Goal: Information Seeking & Learning: Learn about a topic

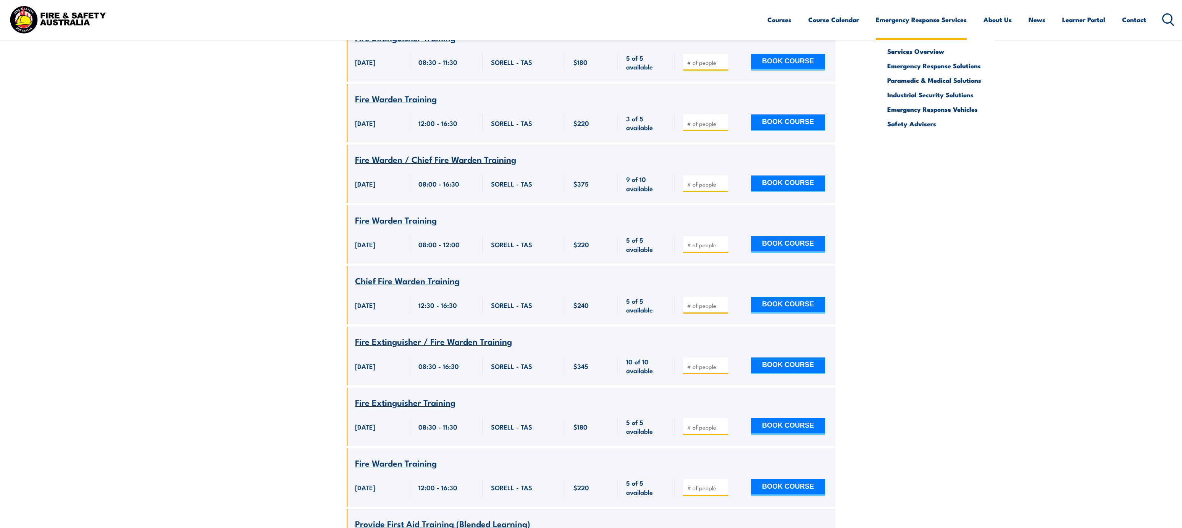
click at [906, 23] on link "Emergency Response Services" at bounding box center [920, 20] width 91 height 20
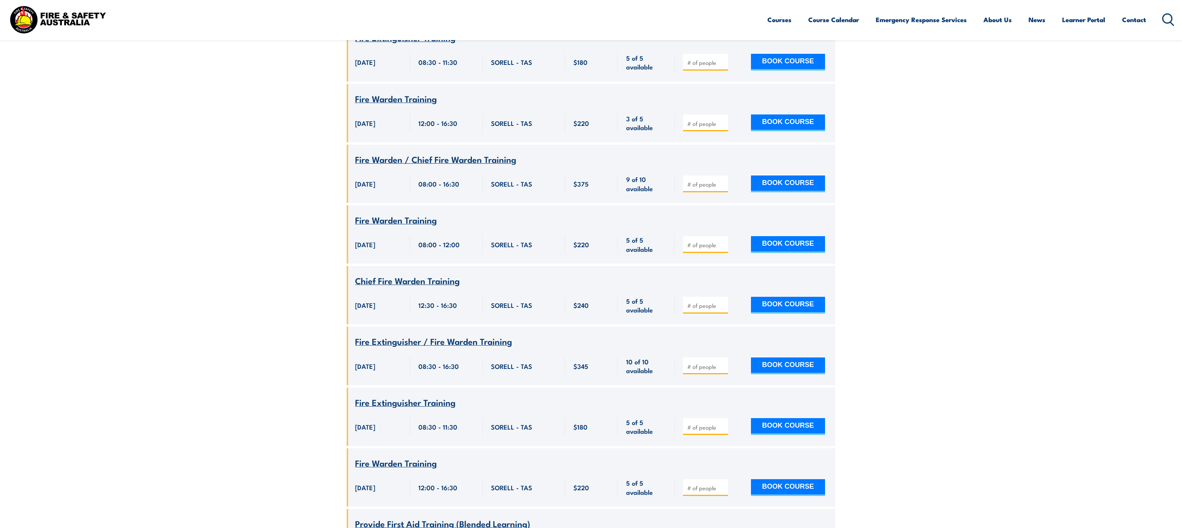
click at [1162, 21] on icon at bounding box center [1168, 19] width 12 height 13
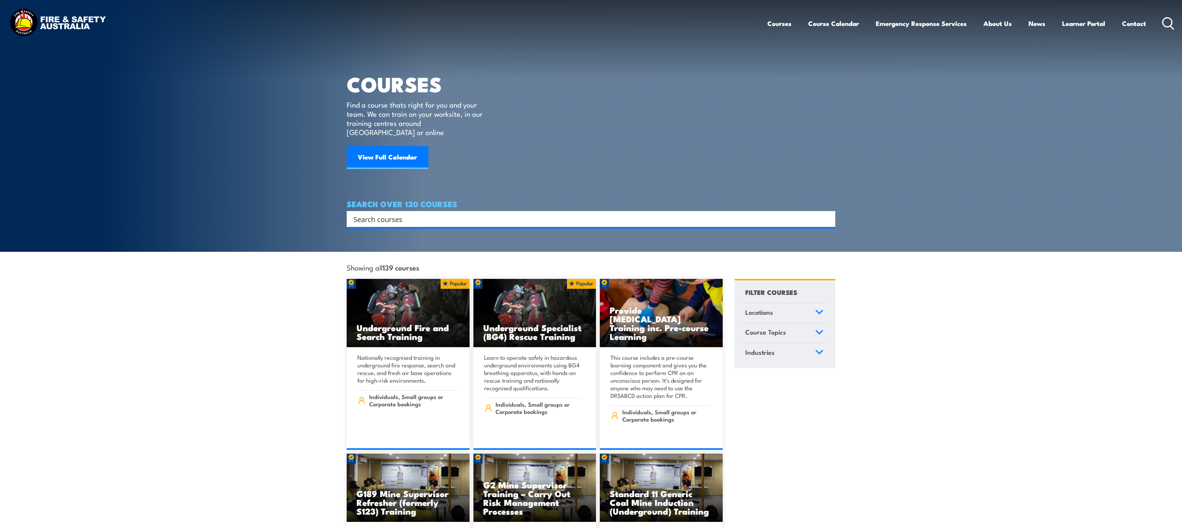
click at [466, 213] on input "Search input" at bounding box center [585, 218] width 465 height 11
paste input "Provide First Aid Training (Blended Learning)"
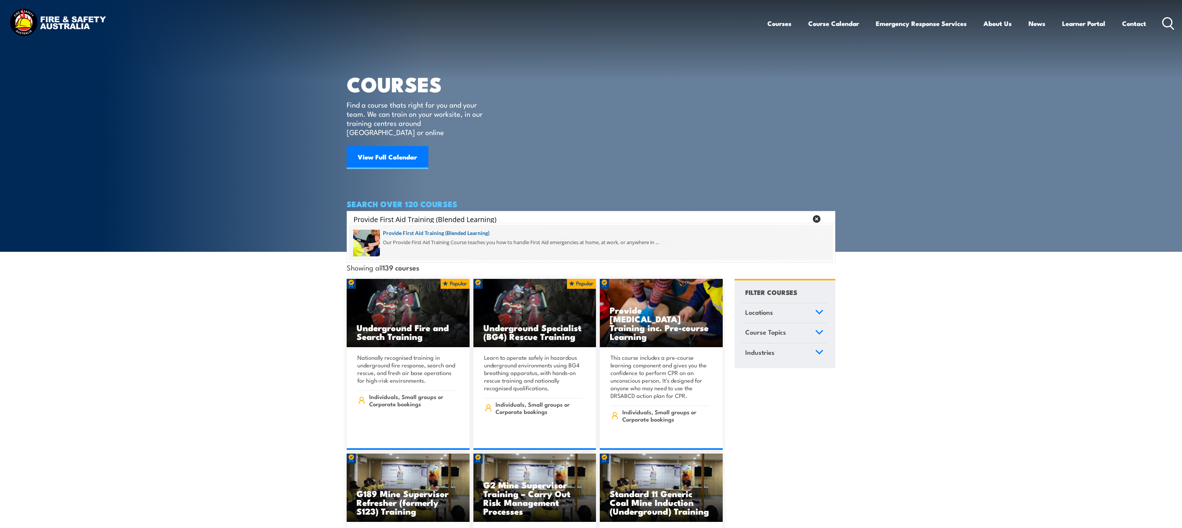
type input "Provide First Aid Training (Blended Learning)"
click at [486, 232] on span at bounding box center [591, 243] width 484 height 36
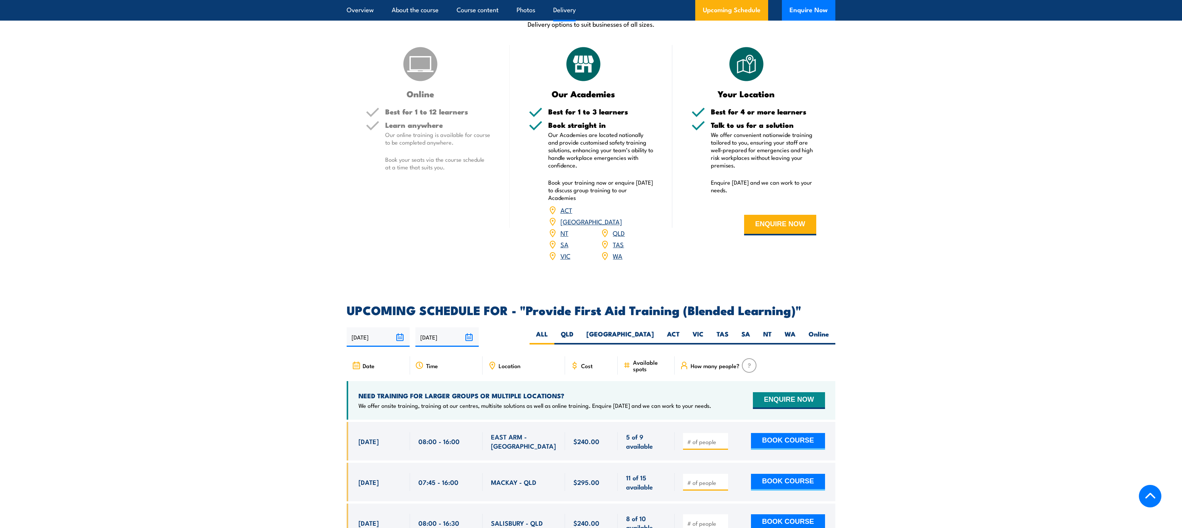
scroll to position [1374, 0]
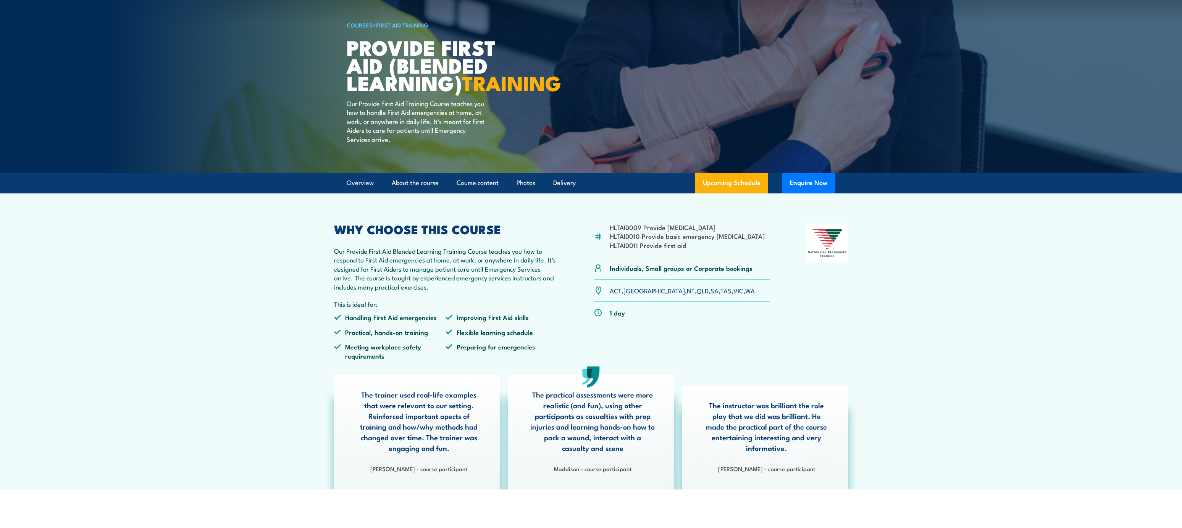
scroll to position [0, 0]
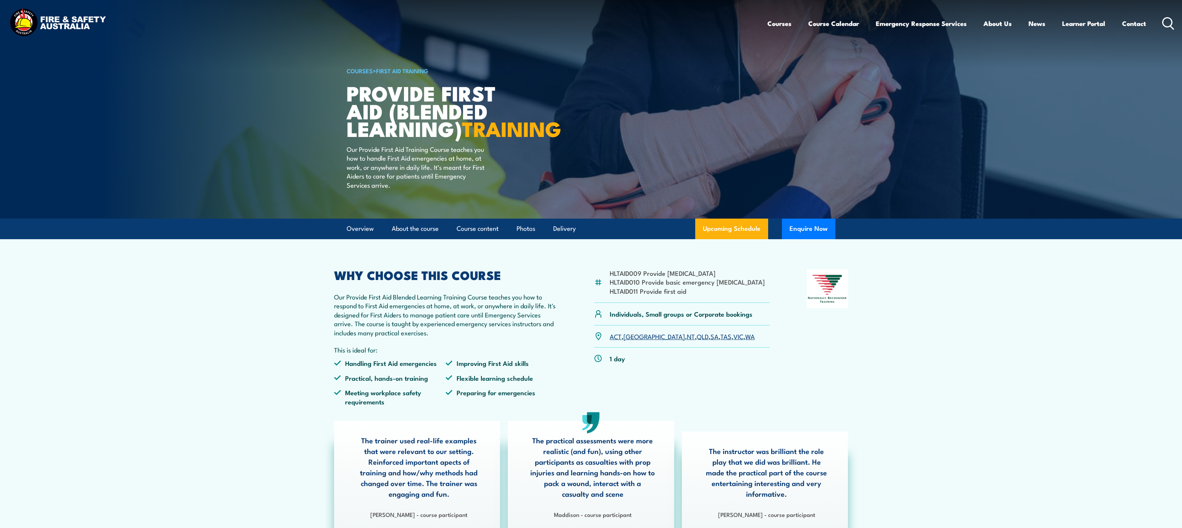
click at [1163, 24] on circle at bounding box center [1166, 22] width 9 height 9
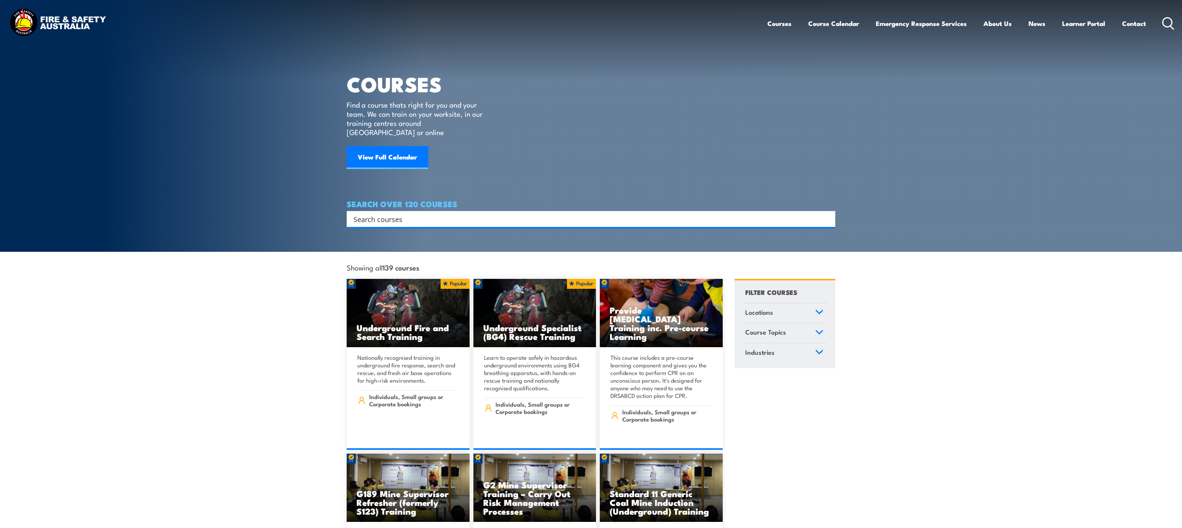
click at [445, 213] on input "Search input" at bounding box center [585, 218] width 465 height 11
type input "HSr"
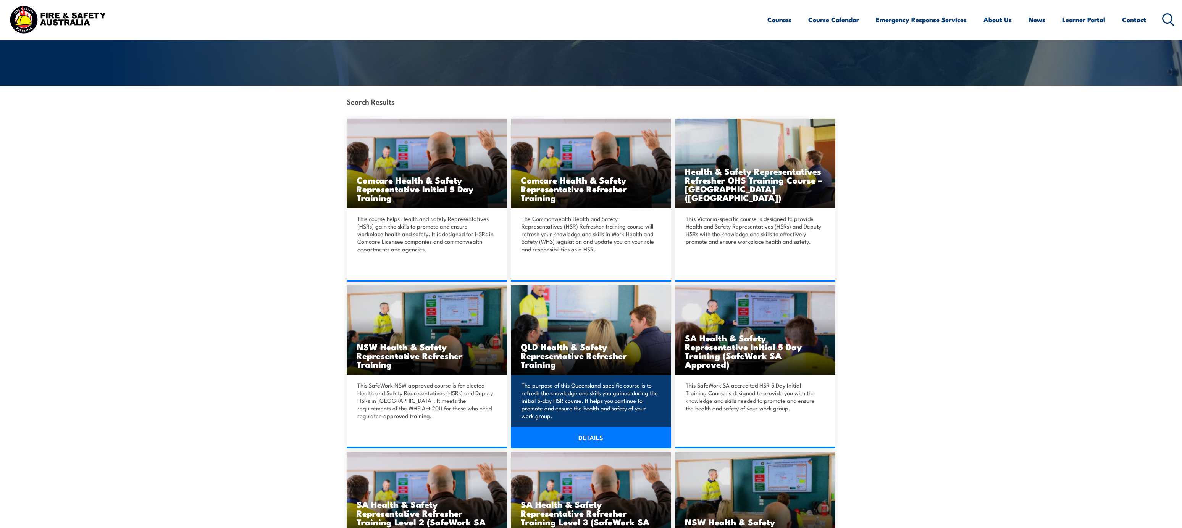
scroll to position [172, 0]
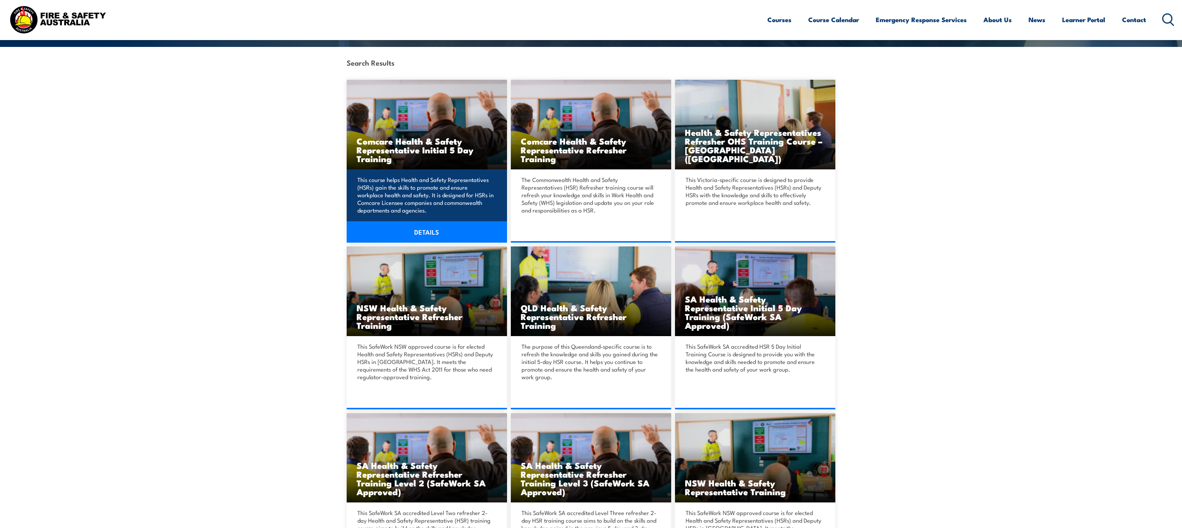
click at [456, 229] on link "DETAILS" at bounding box center [427, 231] width 160 height 21
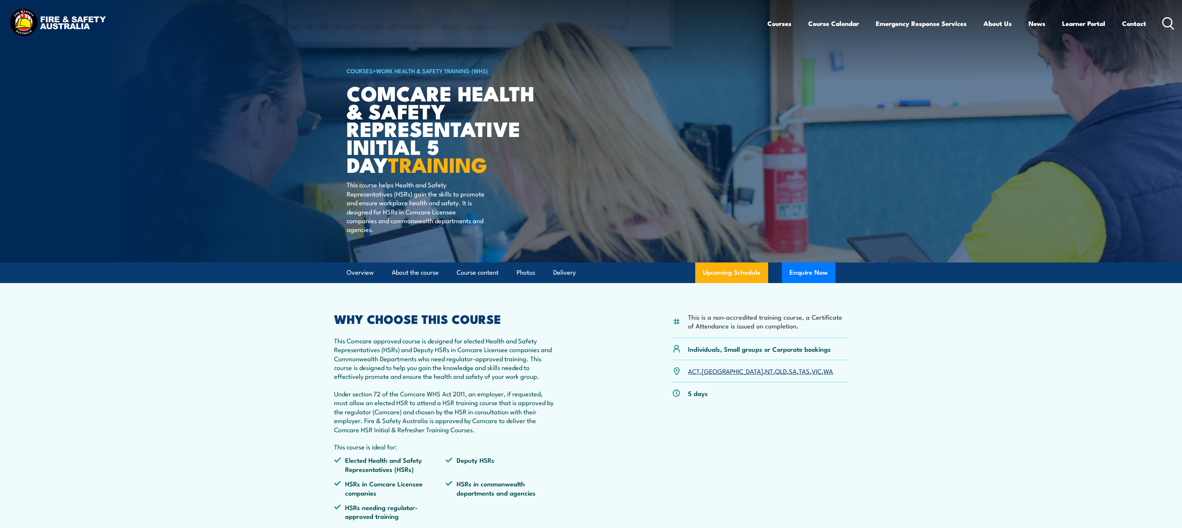
click at [1165, 19] on icon at bounding box center [1168, 23] width 12 height 13
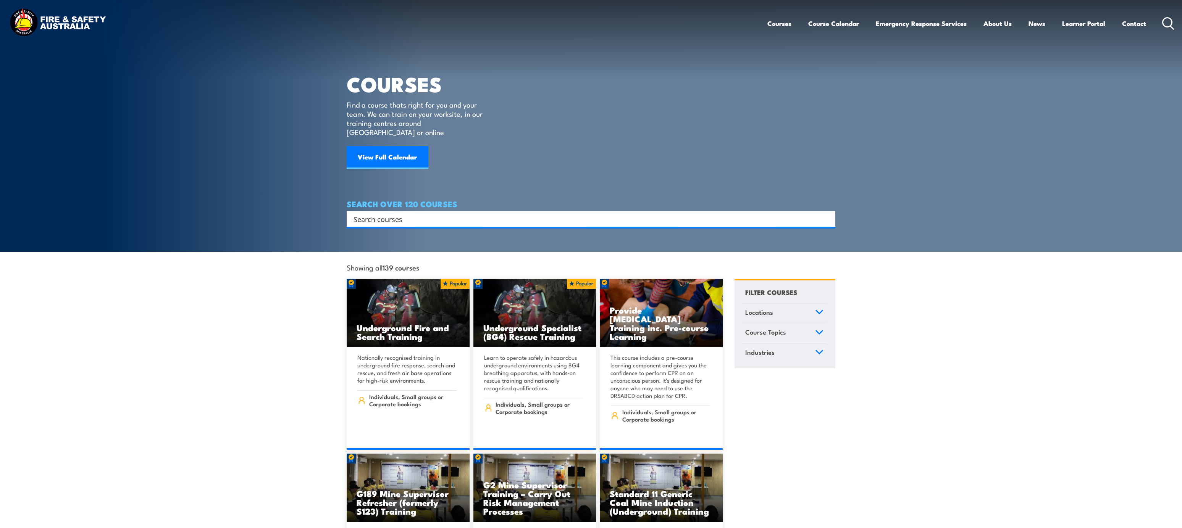
click at [615, 213] on input "Search input" at bounding box center [585, 218] width 465 height 11
paste input "Fire Safety Adviser Training"
type input "Fire Safety Adviser Training"
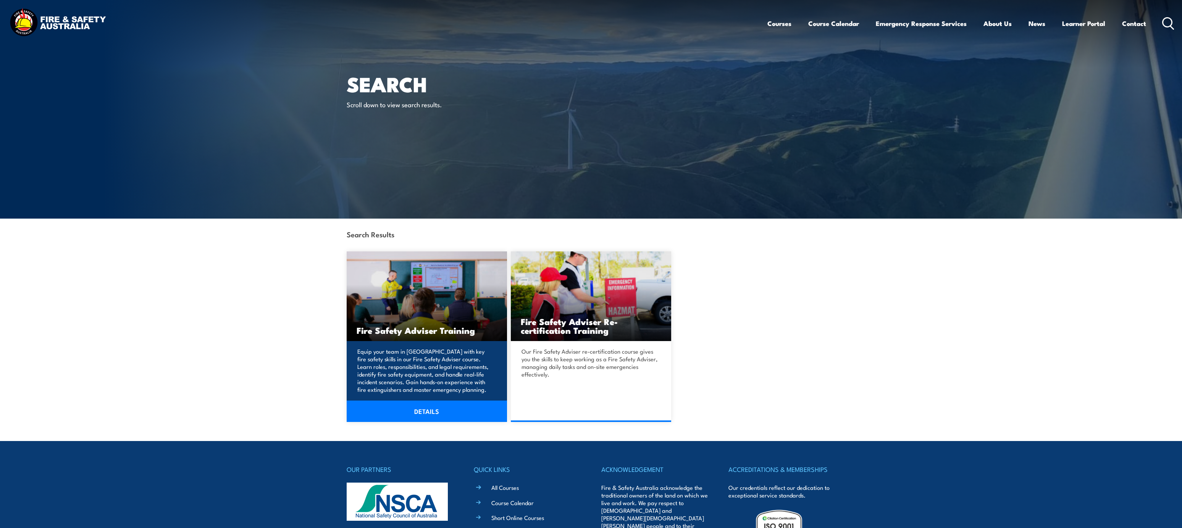
click at [456, 331] on h3 "Fire Safety Adviser Training" at bounding box center [426, 330] width 140 height 9
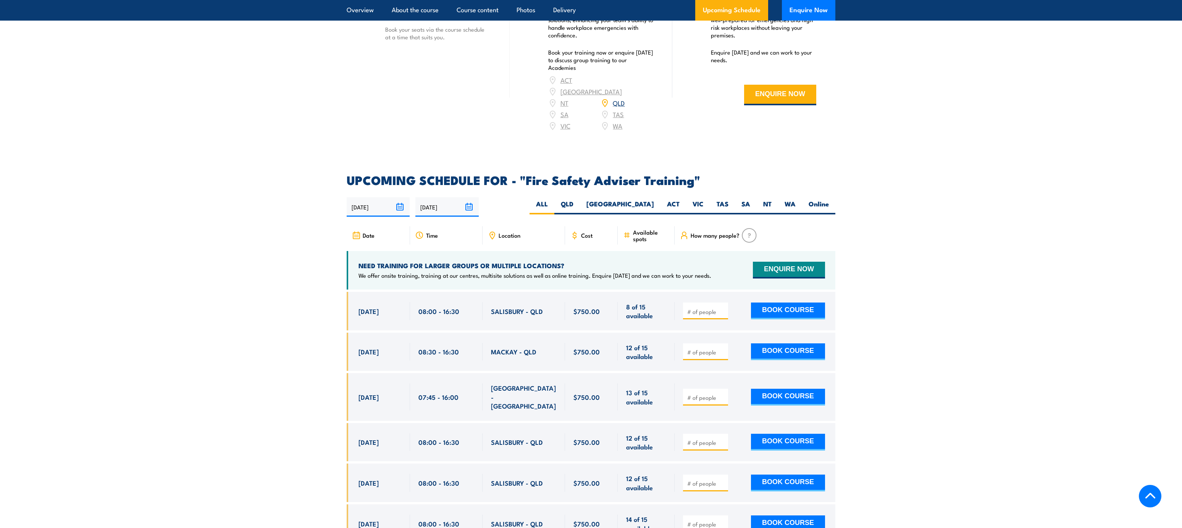
scroll to position [1435, 0]
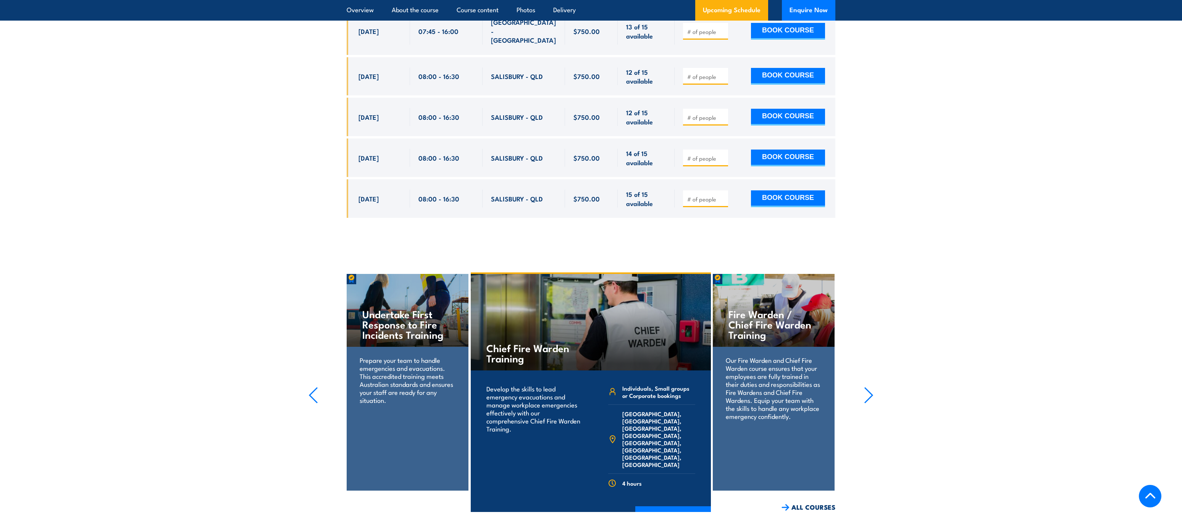
click at [861, 118] on section "UPCOMING SCHEDULE FOR - "Fire Safety Adviser Training" 25/08/2025 21/02/2026" at bounding box center [591, 18] width 1182 height 421
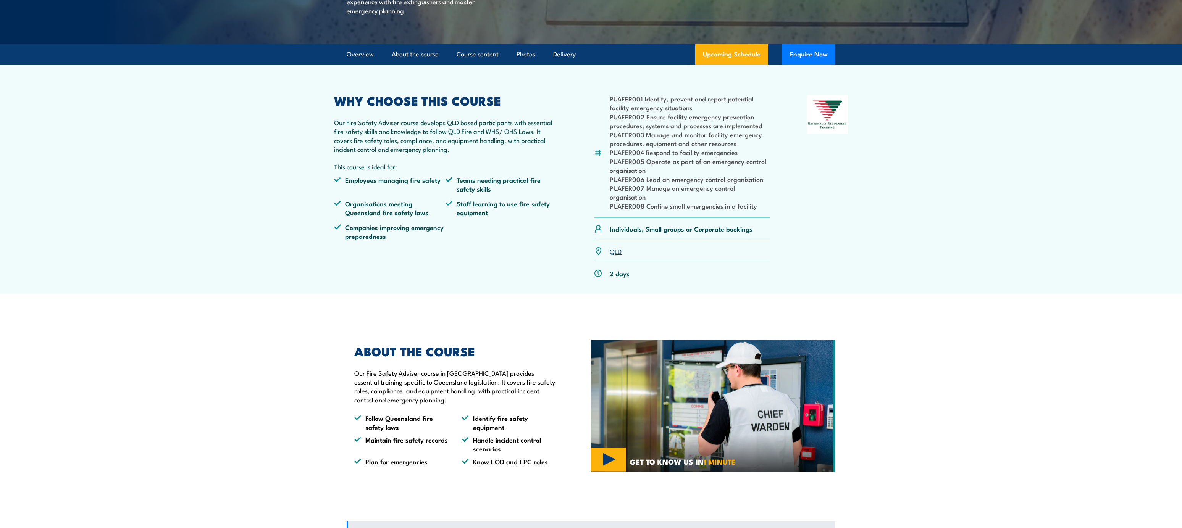
scroll to position [0, 0]
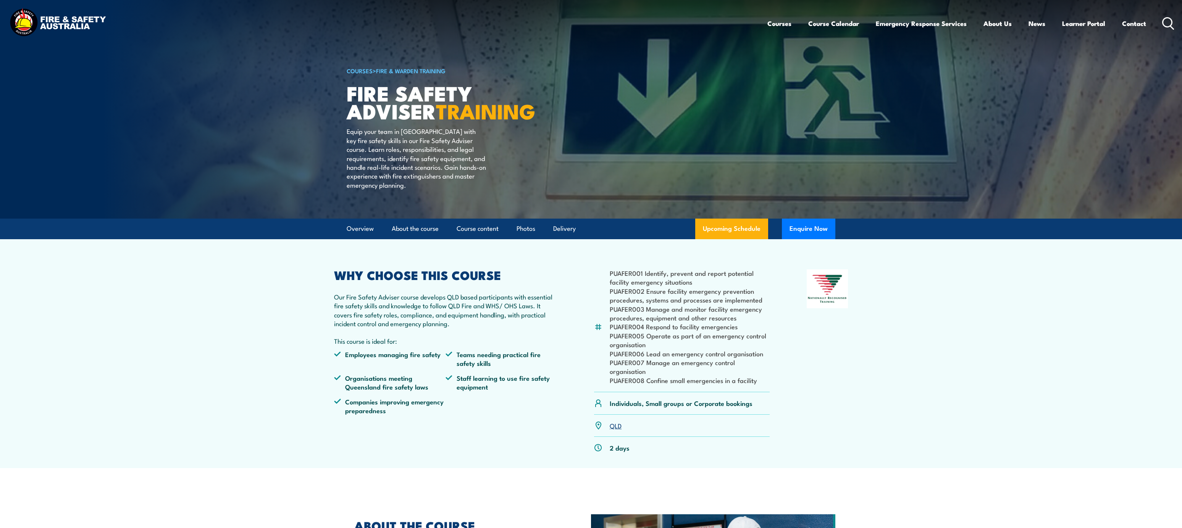
click at [1170, 26] on icon at bounding box center [1171, 27] width 3 height 3
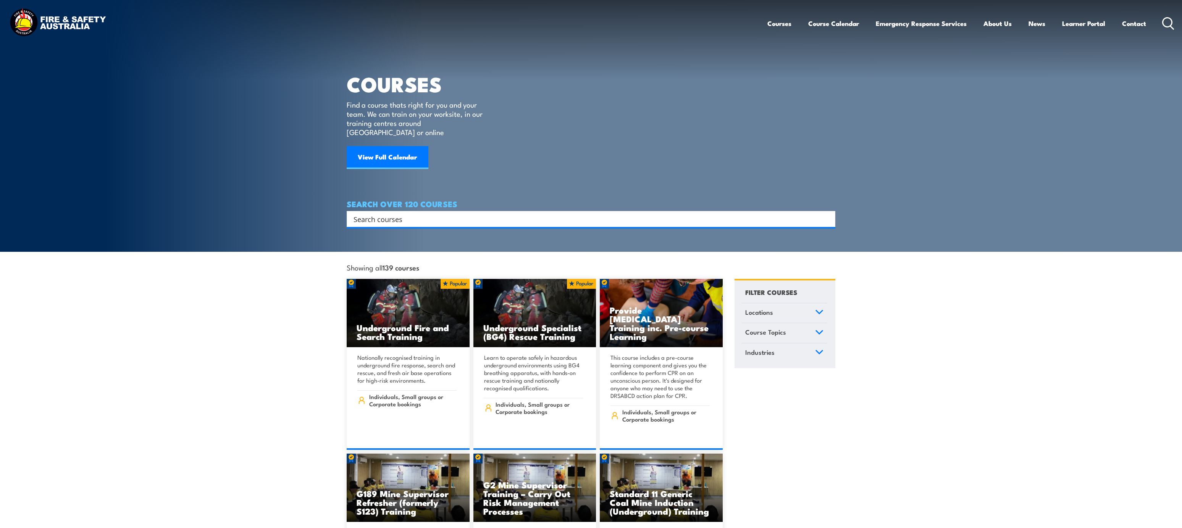
click at [637, 201] on div "SEARCH OVER 120 COURSES Search Filter by Locations Australian Capital Territory…" at bounding box center [591, 213] width 488 height 27
click at [629, 213] on input "Search input" at bounding box center [585, 218] width 465 height 11
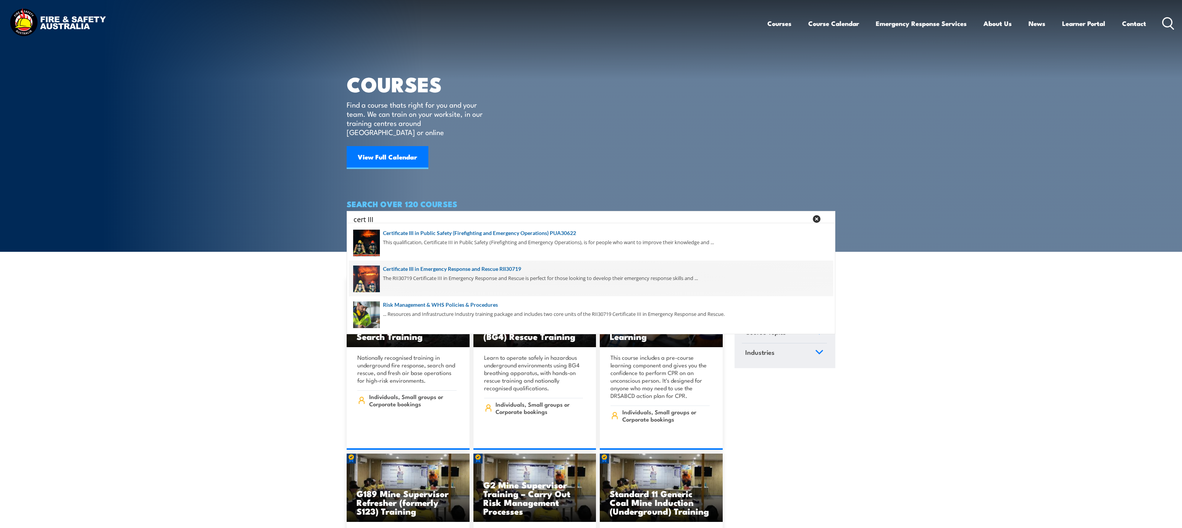
type input "cert III"
click at [512, 269] on span at bounding box center [591, 279] width 484 height 36
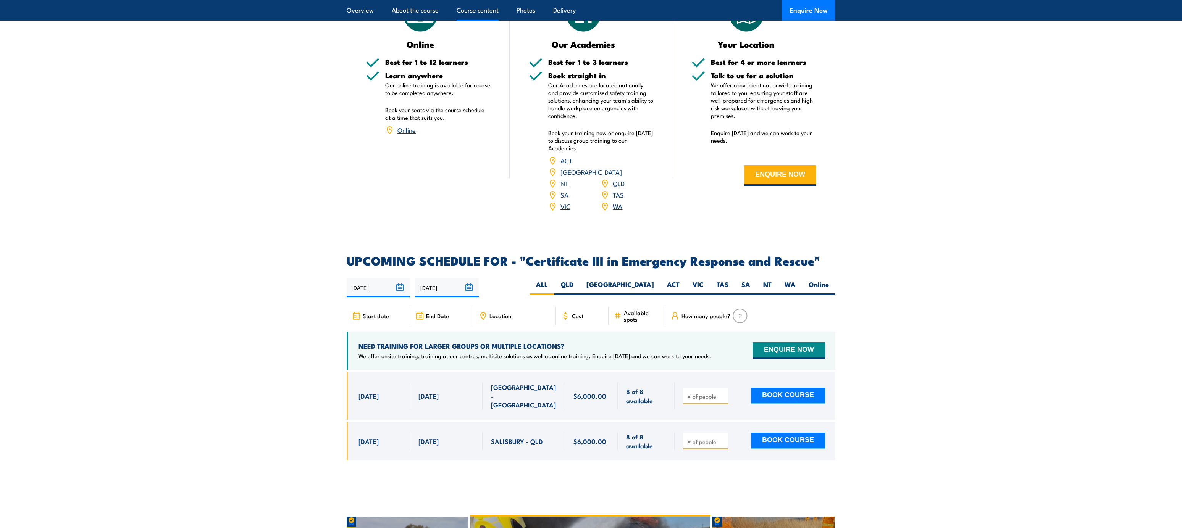
scroll to position [1553, 0]
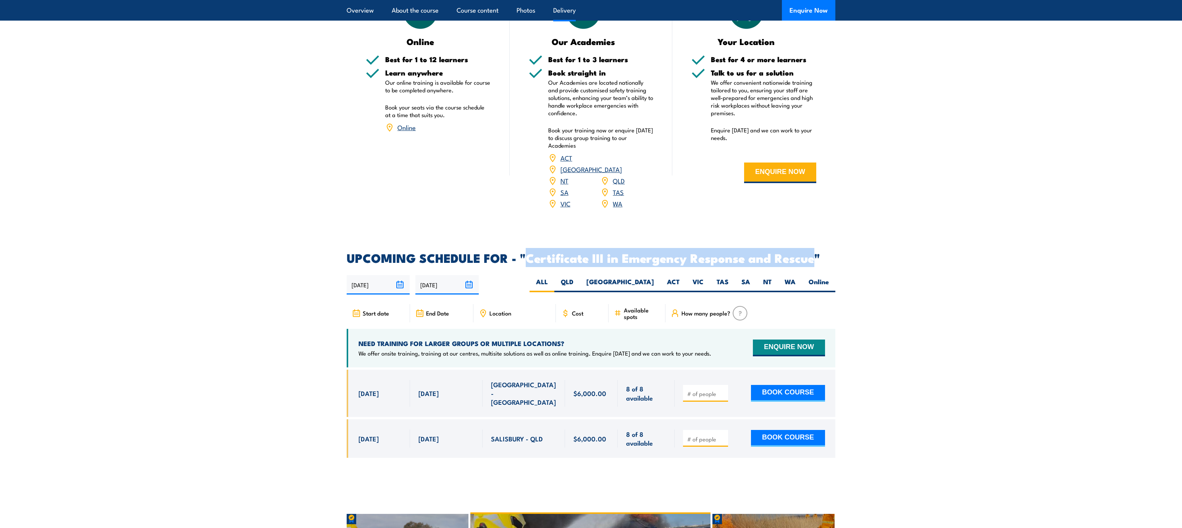
drag, startPoint x: 526, startPoint y: 243, endPoint x: 813, endPoint y: 237, distance: 287.4
click at [813, 252] on h2 "UPCOMING SCHEDULE FOR - "Certificate III in Emergency Response and Rescue"" at bounding box center [591, 257] width 488 height 11
copy h2 "Certificate III in Emergency Response and Rescue"
